Goal: Information Seeking & Learning: Learn about a topic

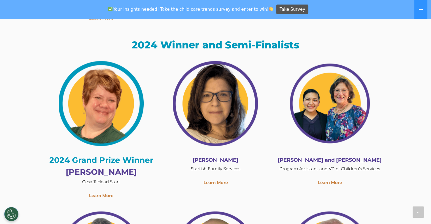
scroll to position [1166, 0]
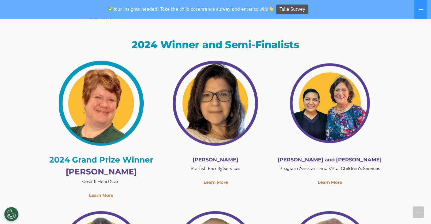
click at [103, 193] on link "Learn More" at bounding box center [101, 195] width 24 height 5
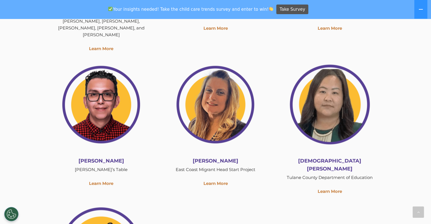
scroll to position [826, 0]
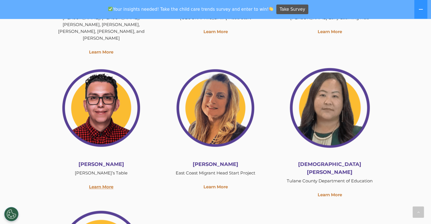
click at [104, 187] on link "Learn More" at bounding box center [101, 186] width 24 height 5
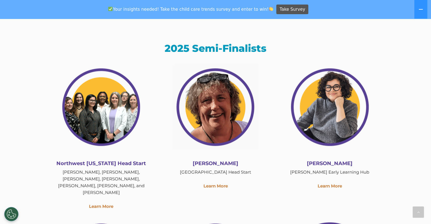
scroll to position [668, 0]
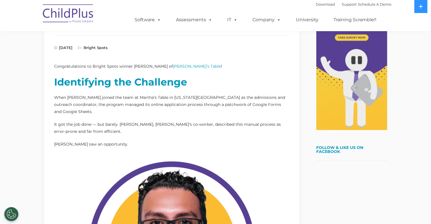
scroll to position [116, 0]
click at [176, 64] on link "[PERSON_NAME]’s Table" at bounding box center [197, 66] width 48 height 5
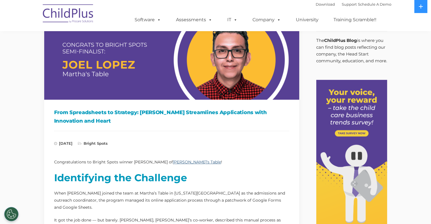
scroll to position [0, 0]
